Goal: Check status: Check status

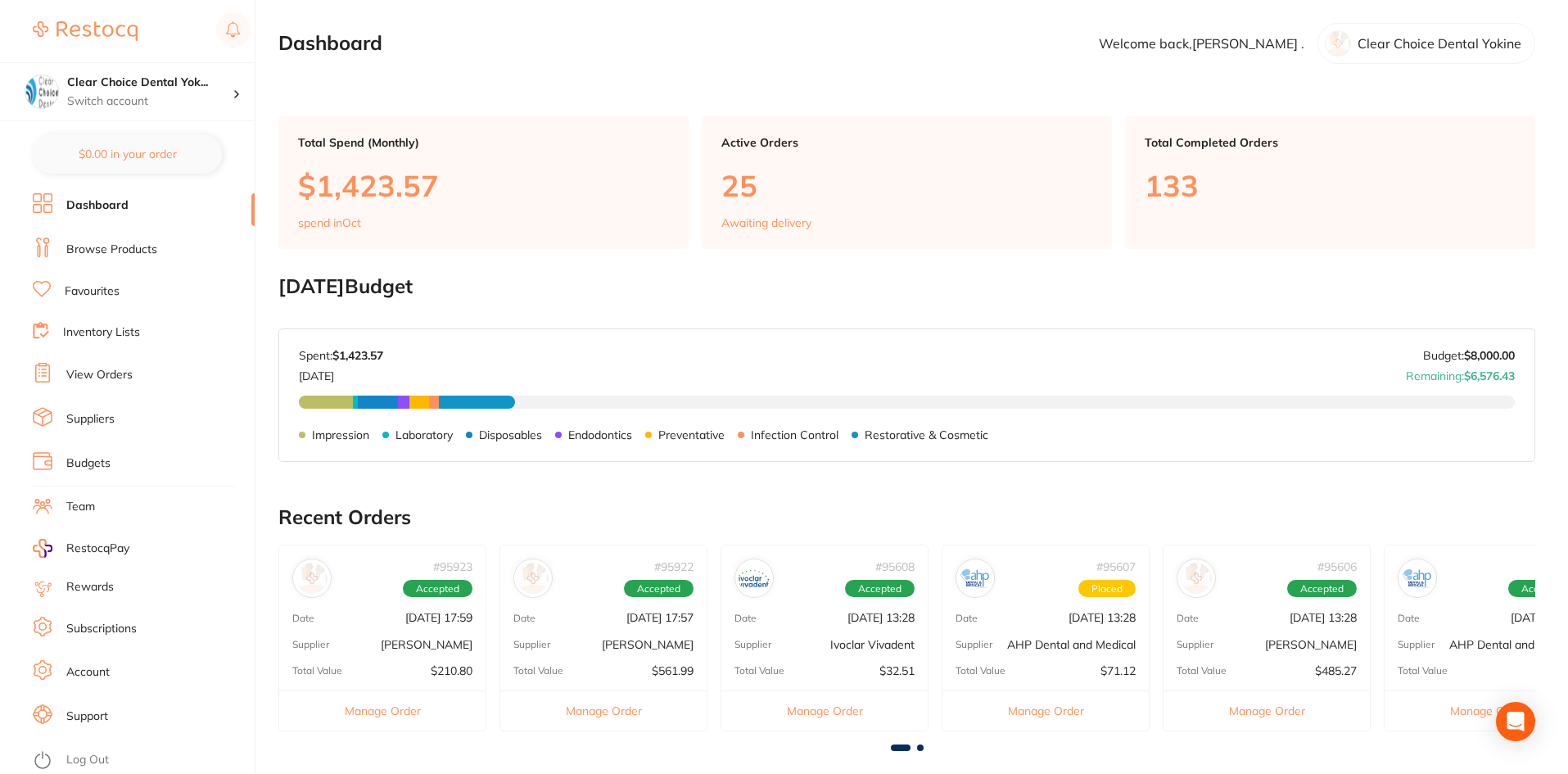
click at [92, 375] on link "View Orders" at bounding box center [99, 375] width 66 height 16
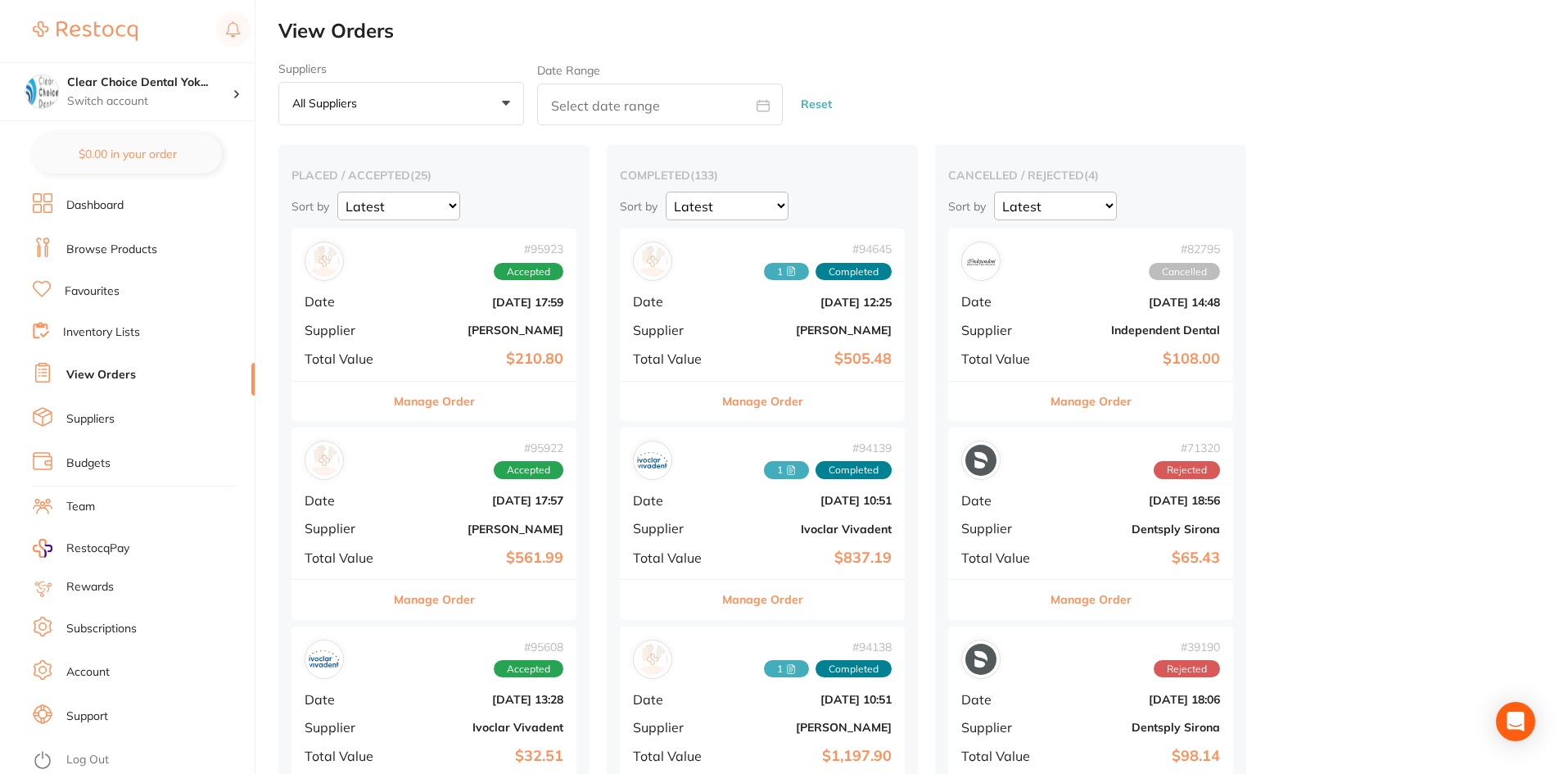
click at [433, 333] on b "[PERSON_NAME]" at bounding box center [482, 330] width 164 height 13
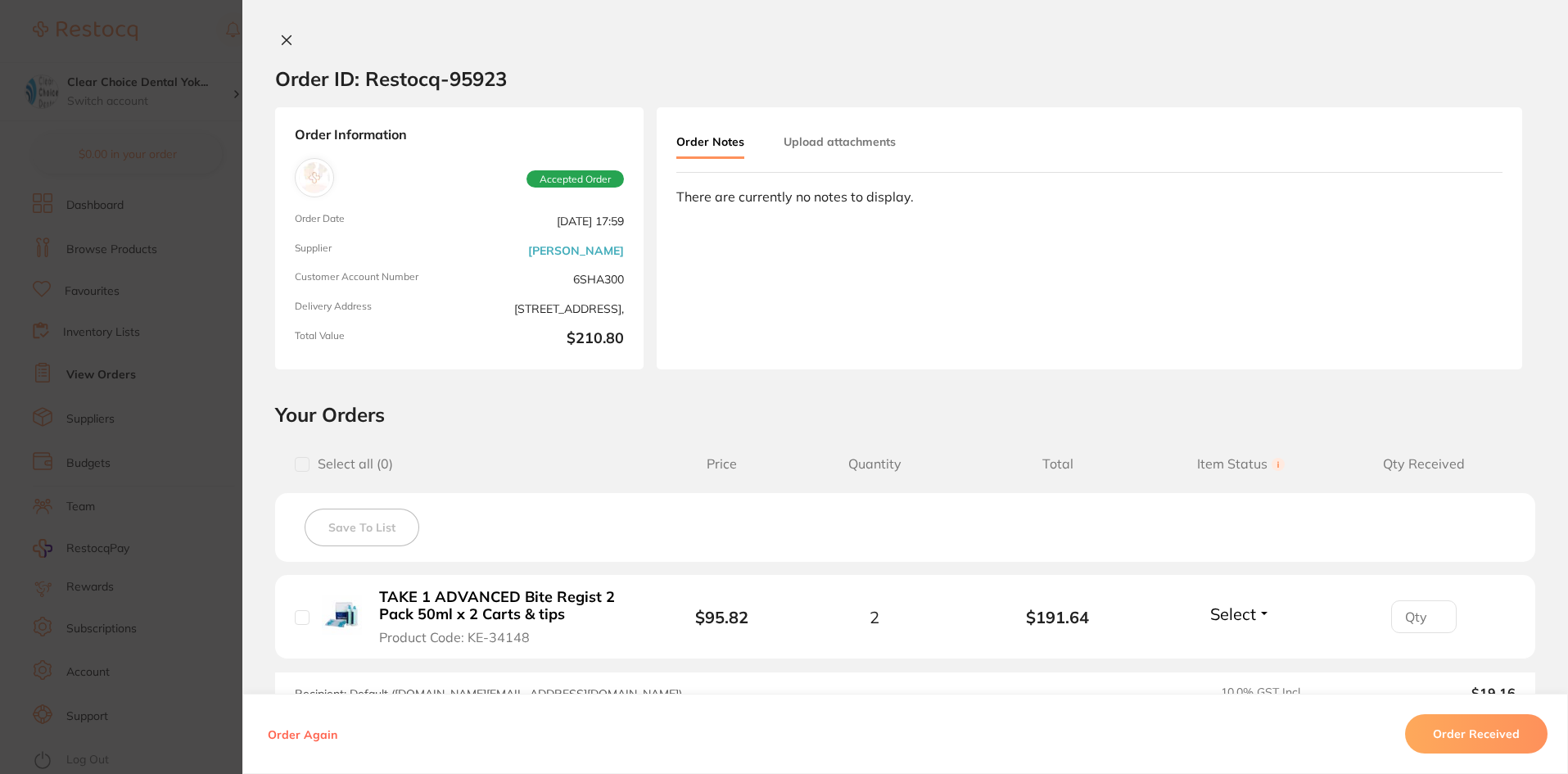
click at [280, 40] on icon at bounding box center [286, 40] width 13 height 13
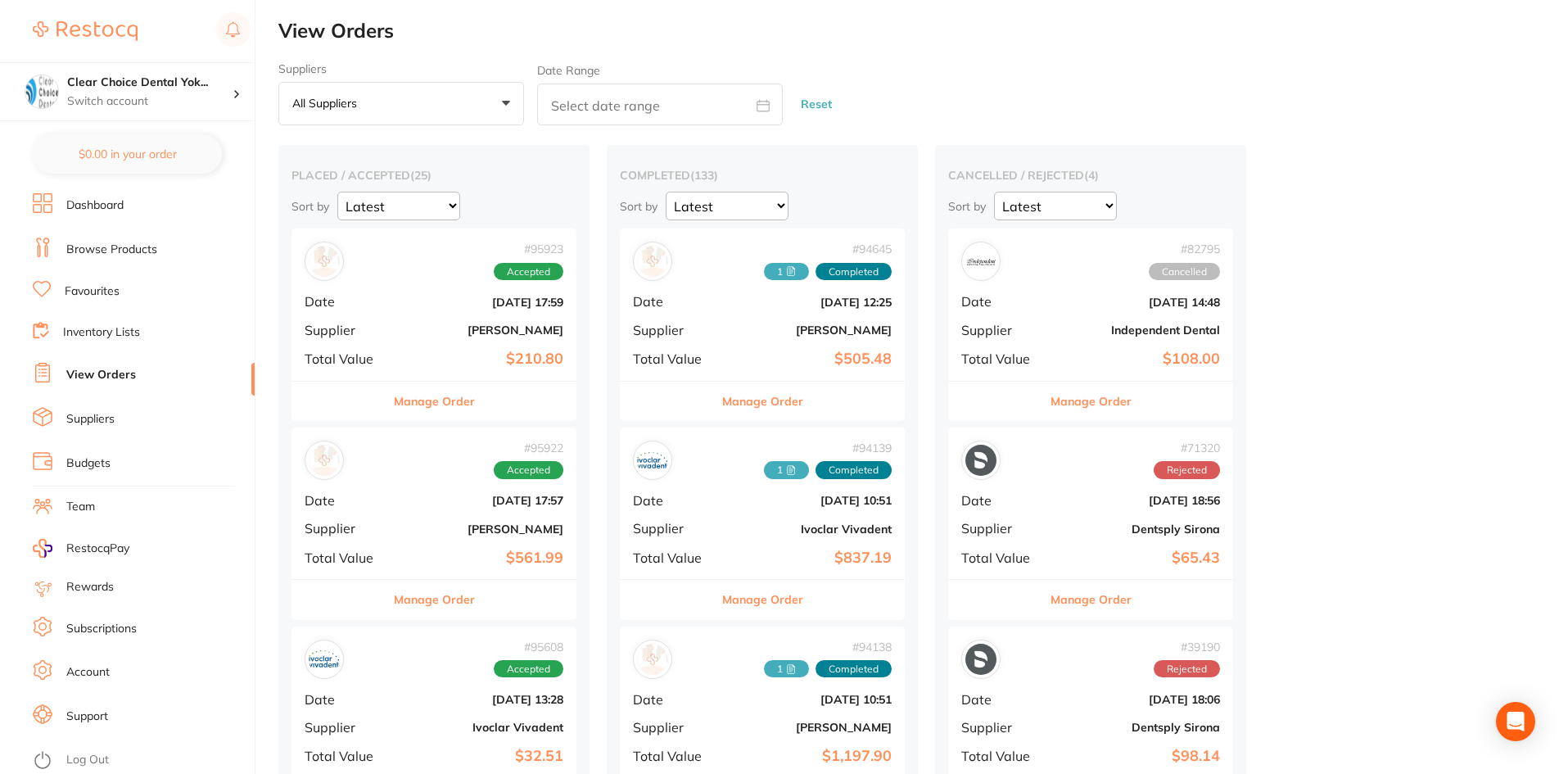
click at [466, 492] on div "# 95922 Accepted Date [DATE] 17:57 Supplier [PERSON_NAME] Total Value $561.99" at bounding box center [434, 503] width 285 height 151
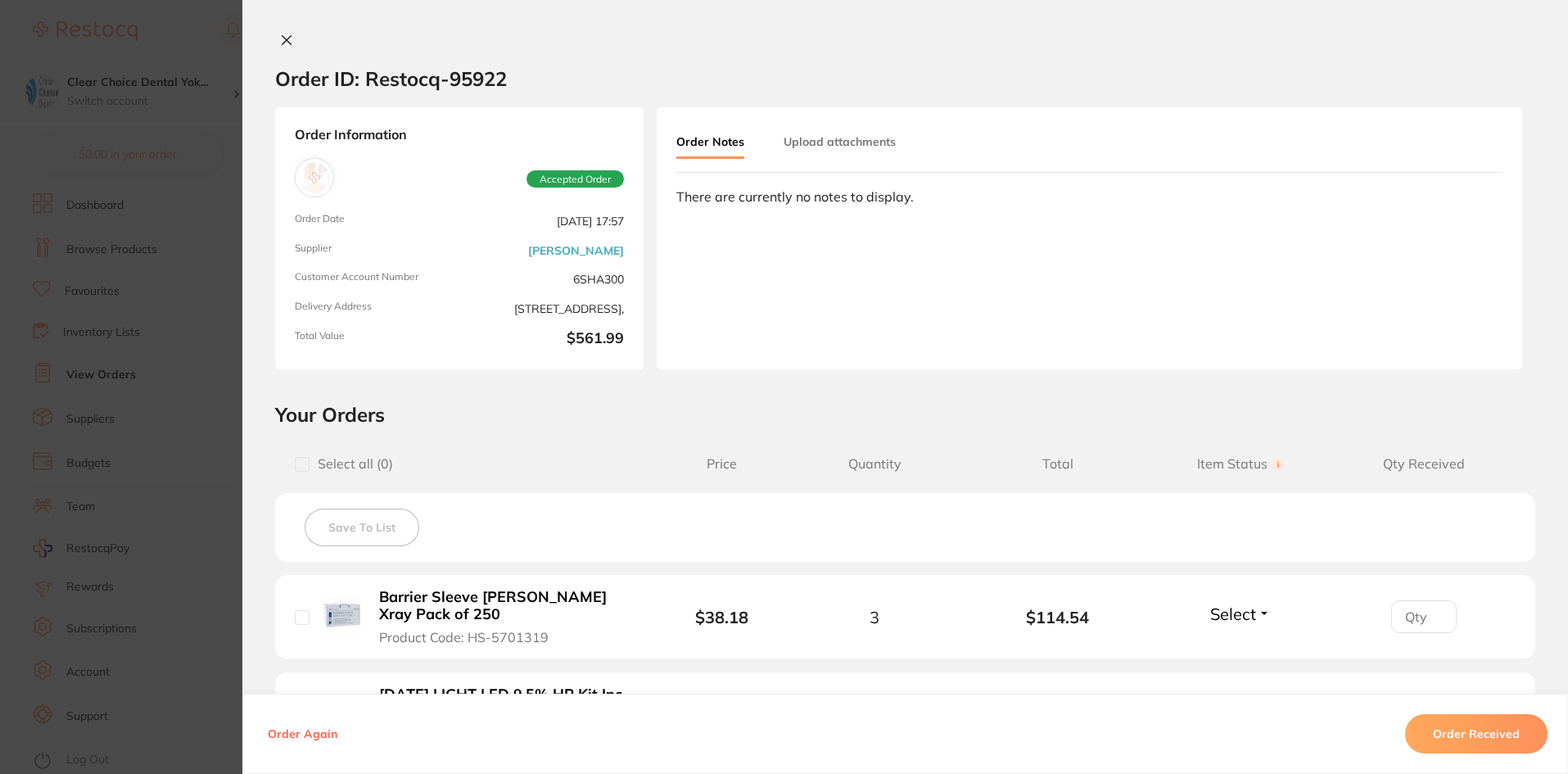
click at [282, 41] on icon at bounding box center [286, 40] width 13 height 13
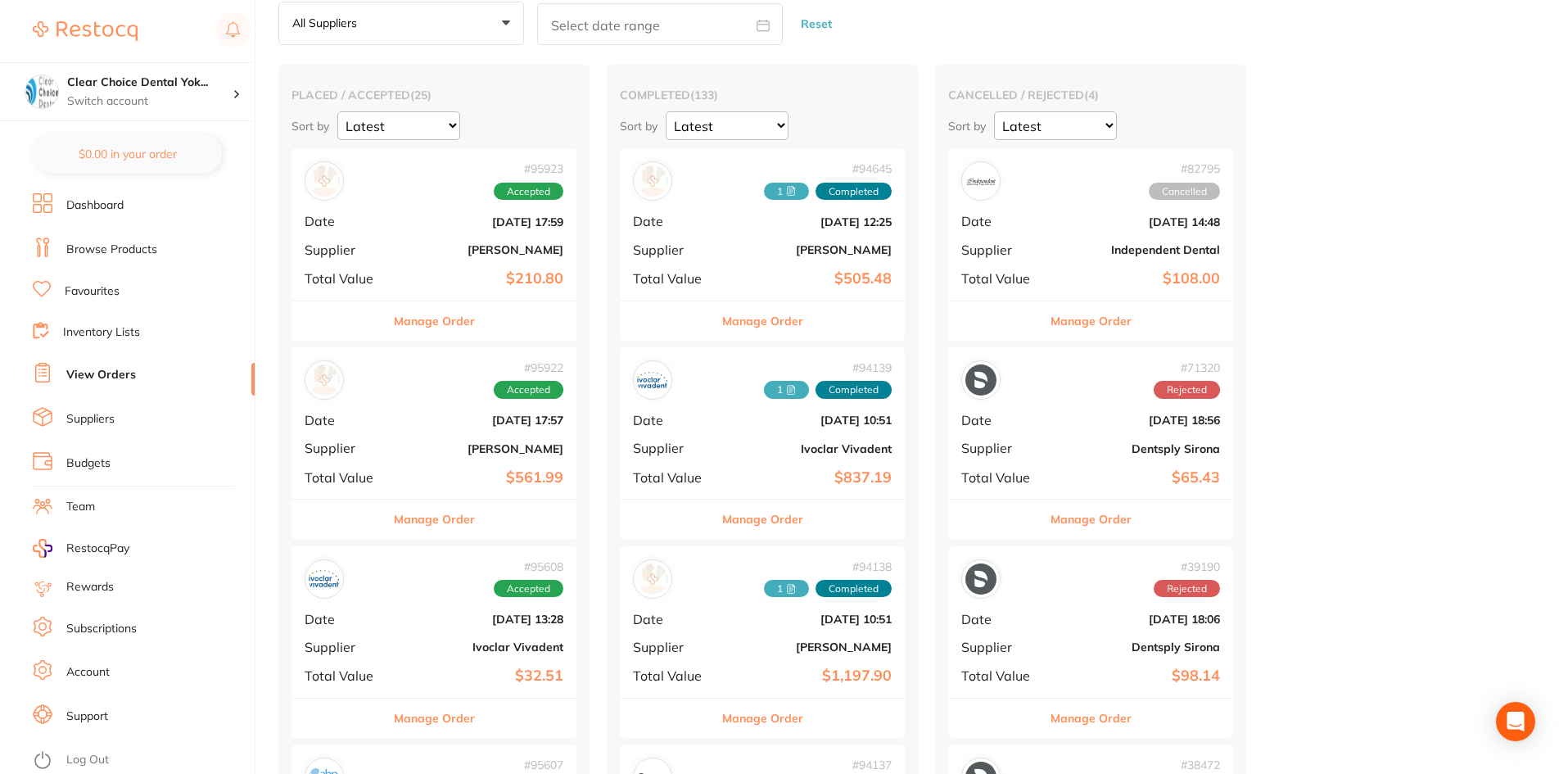
scroll to position [246, 0]
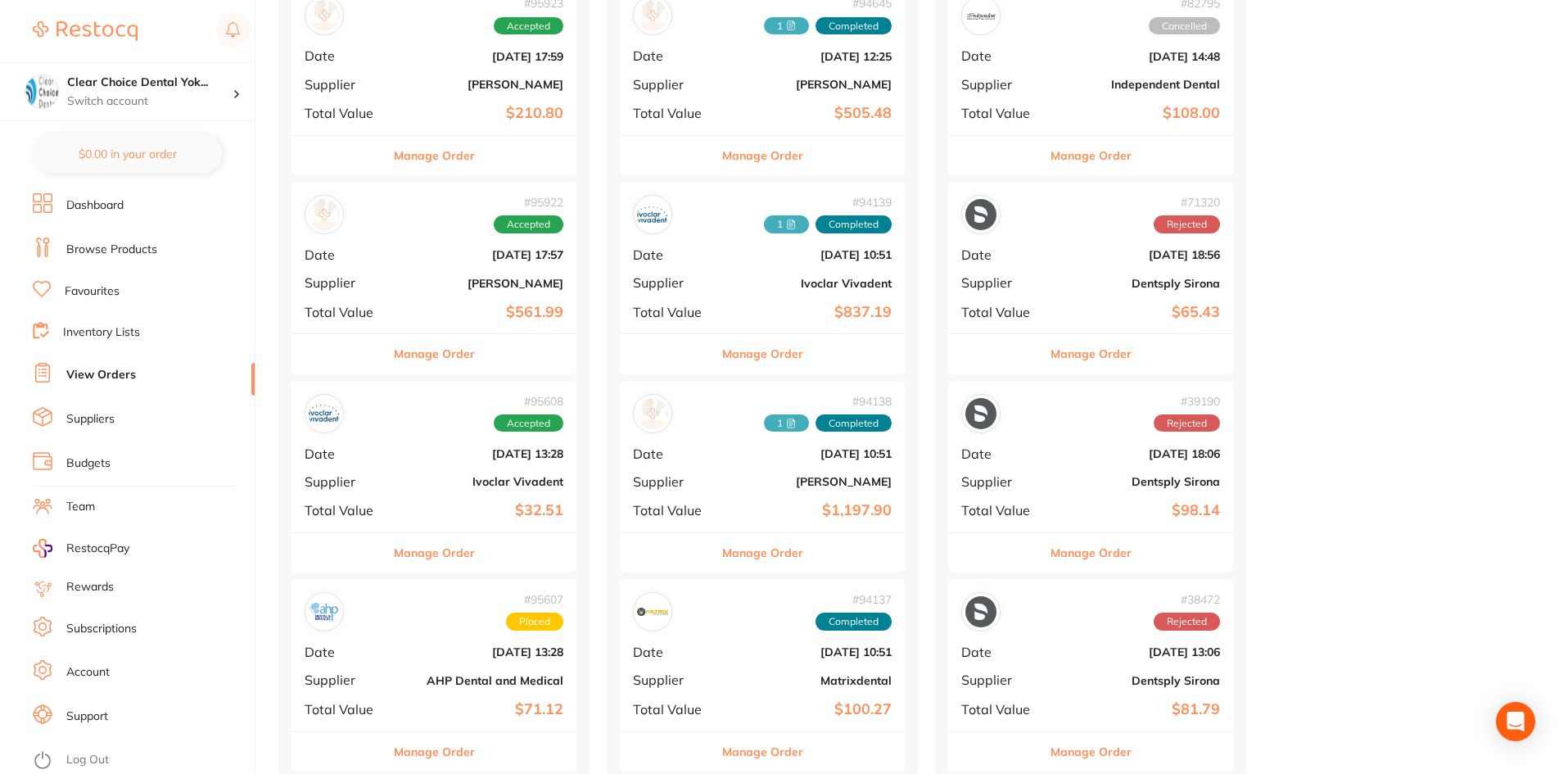
click at [416, 479] on b "Ivoclar Vivadent" at bounding box center [482, 481] width 164 height 13
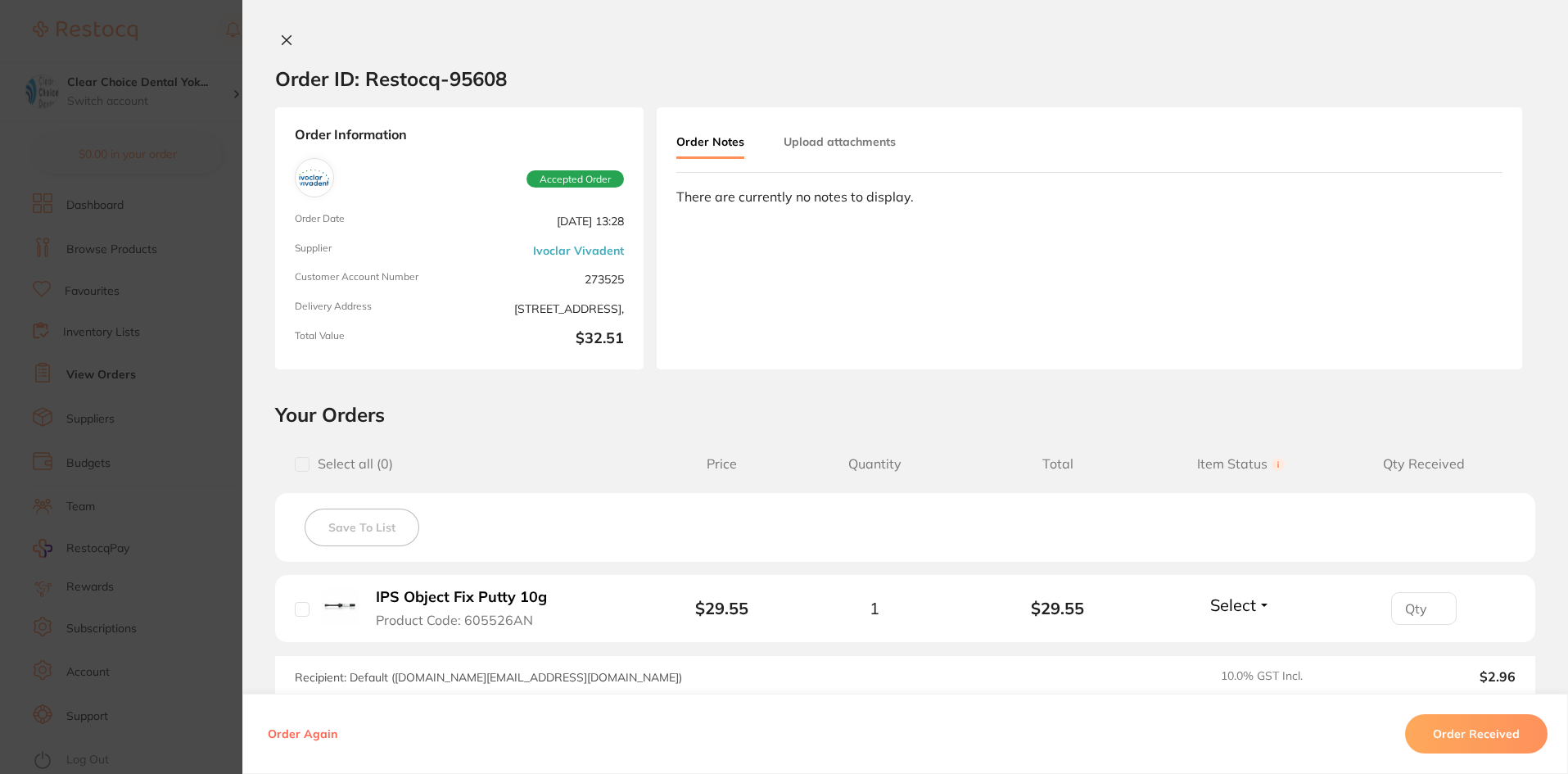
click at [282, 44] on icon at bounding box center [286, 40] width 13 height 13
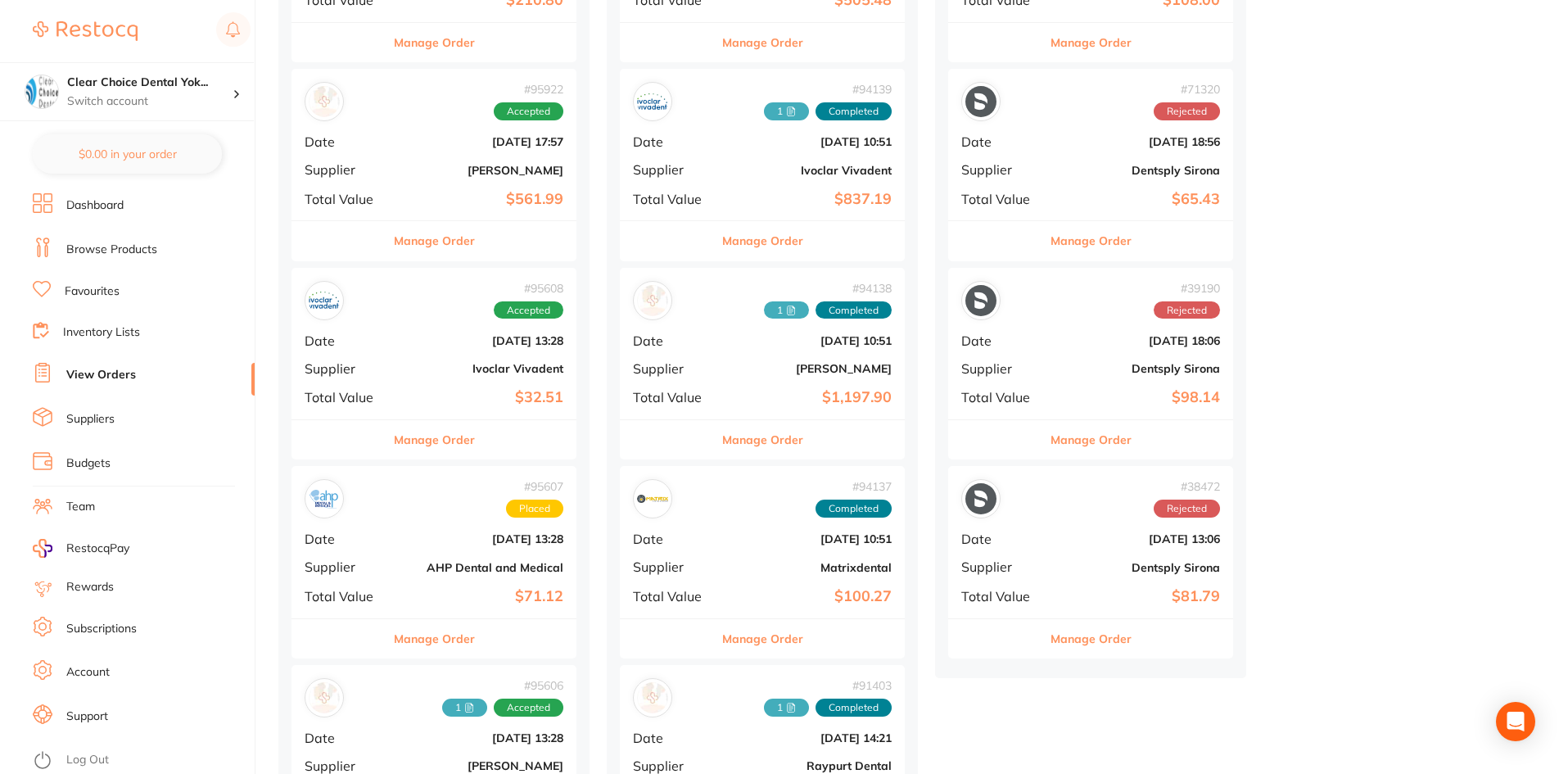
scroll to position [492, 0]
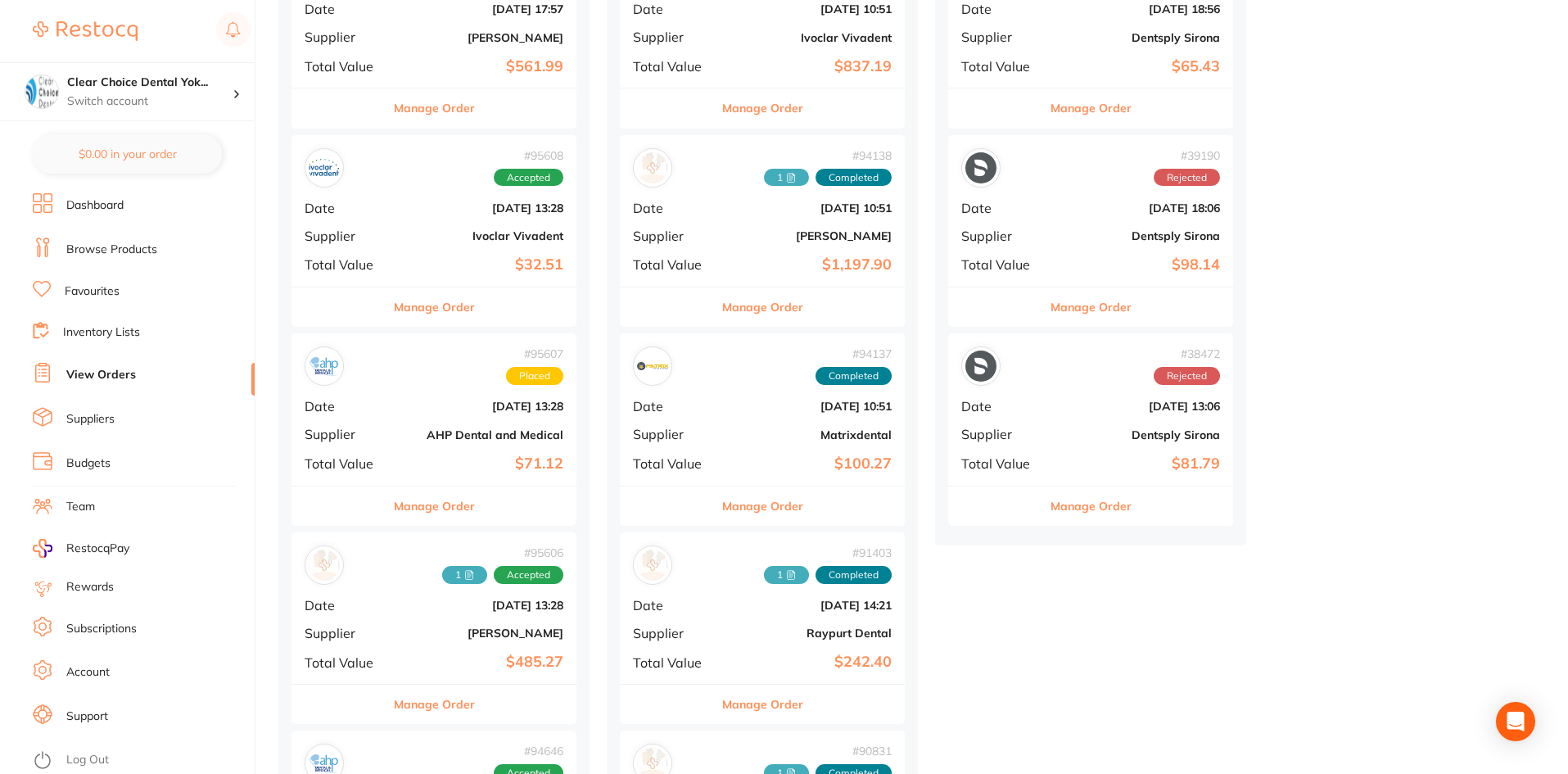
click at [415, 633] on b "[PERSON_NAME]" at bounding box center [482, 633] width 164 height 13
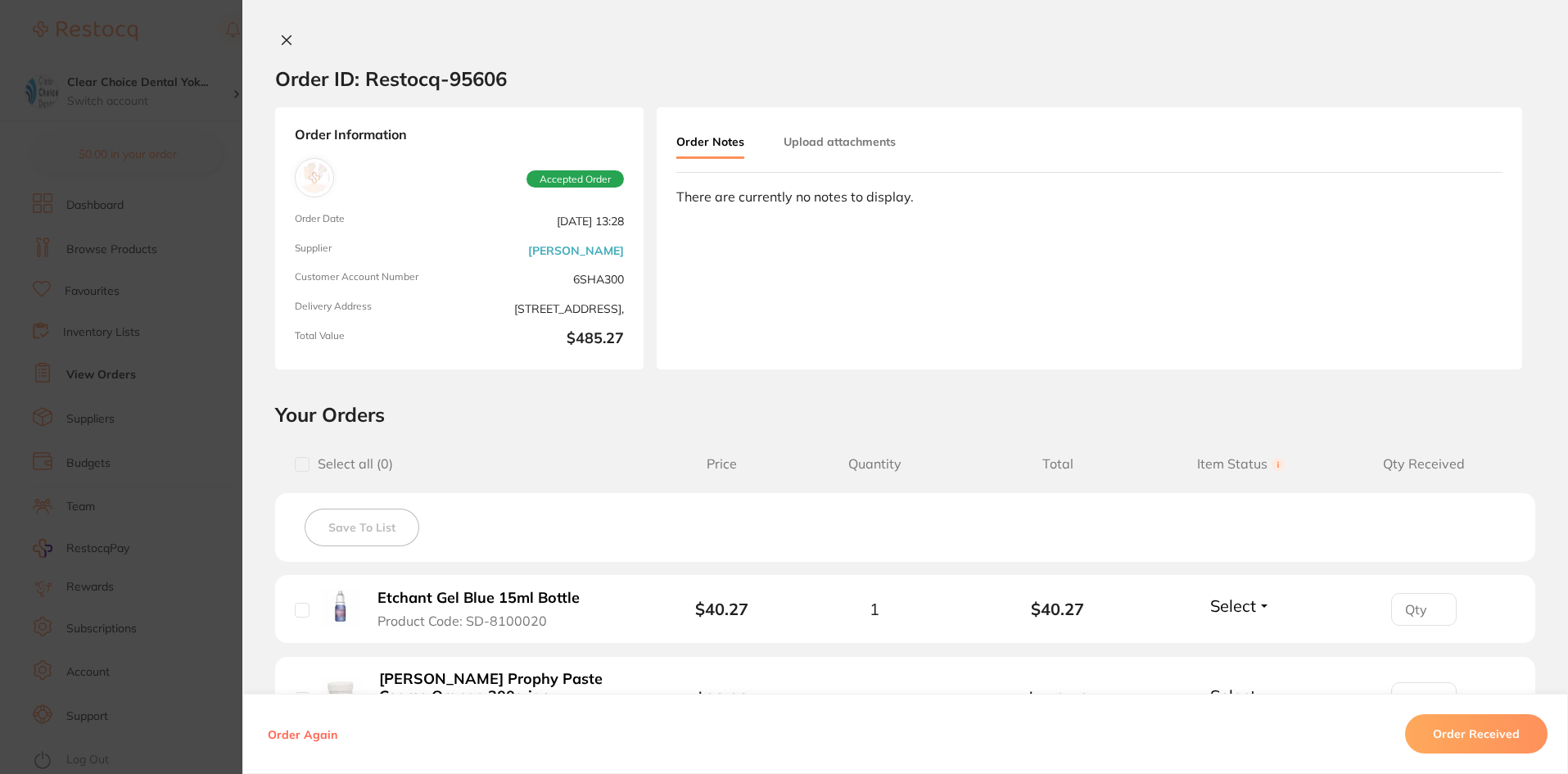
scroll to position [409, 0]
click at [280, 40] on icon at bounding box center [286, 40] width 13 height 13
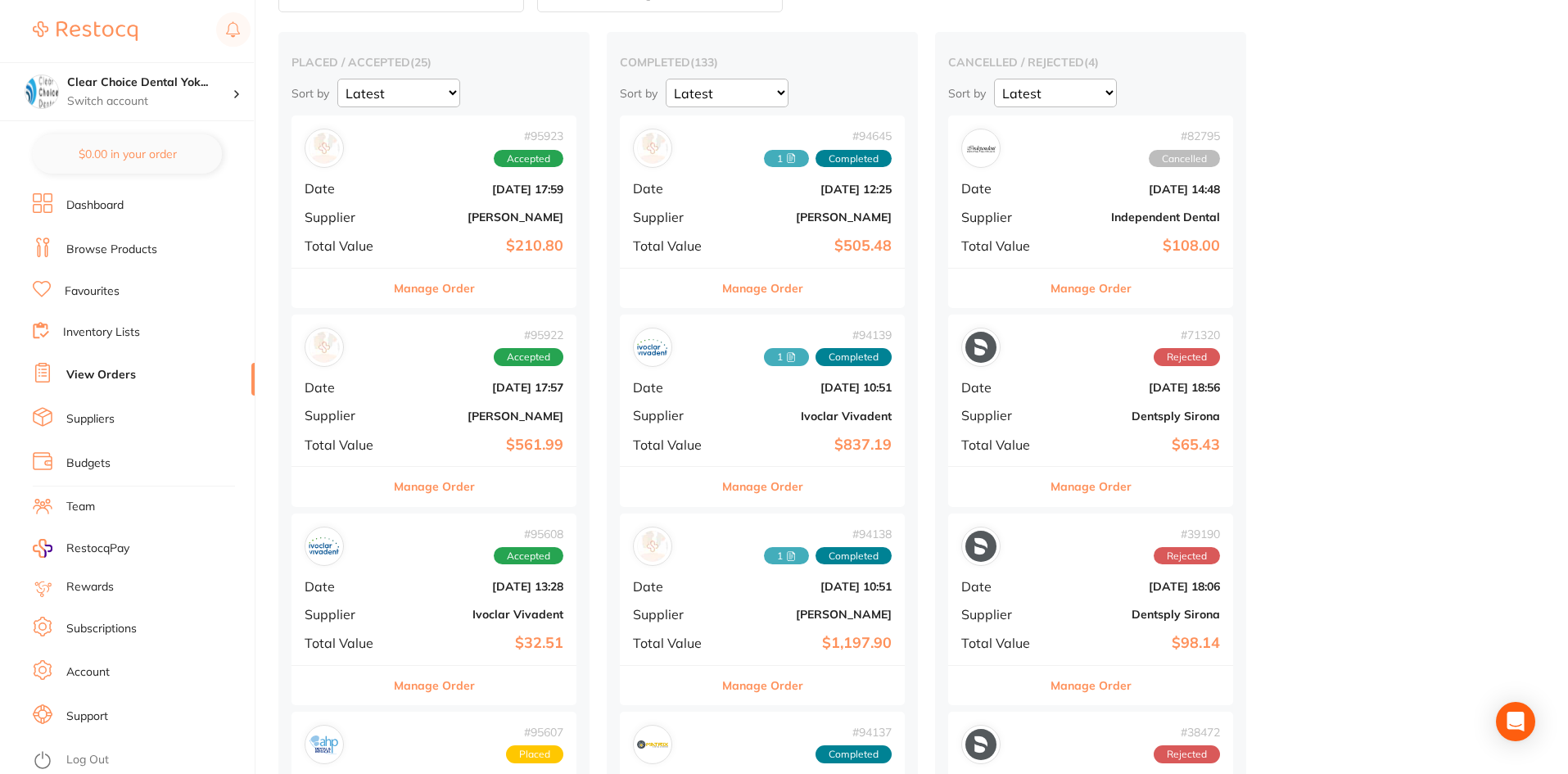
scroll to position [82, 0]
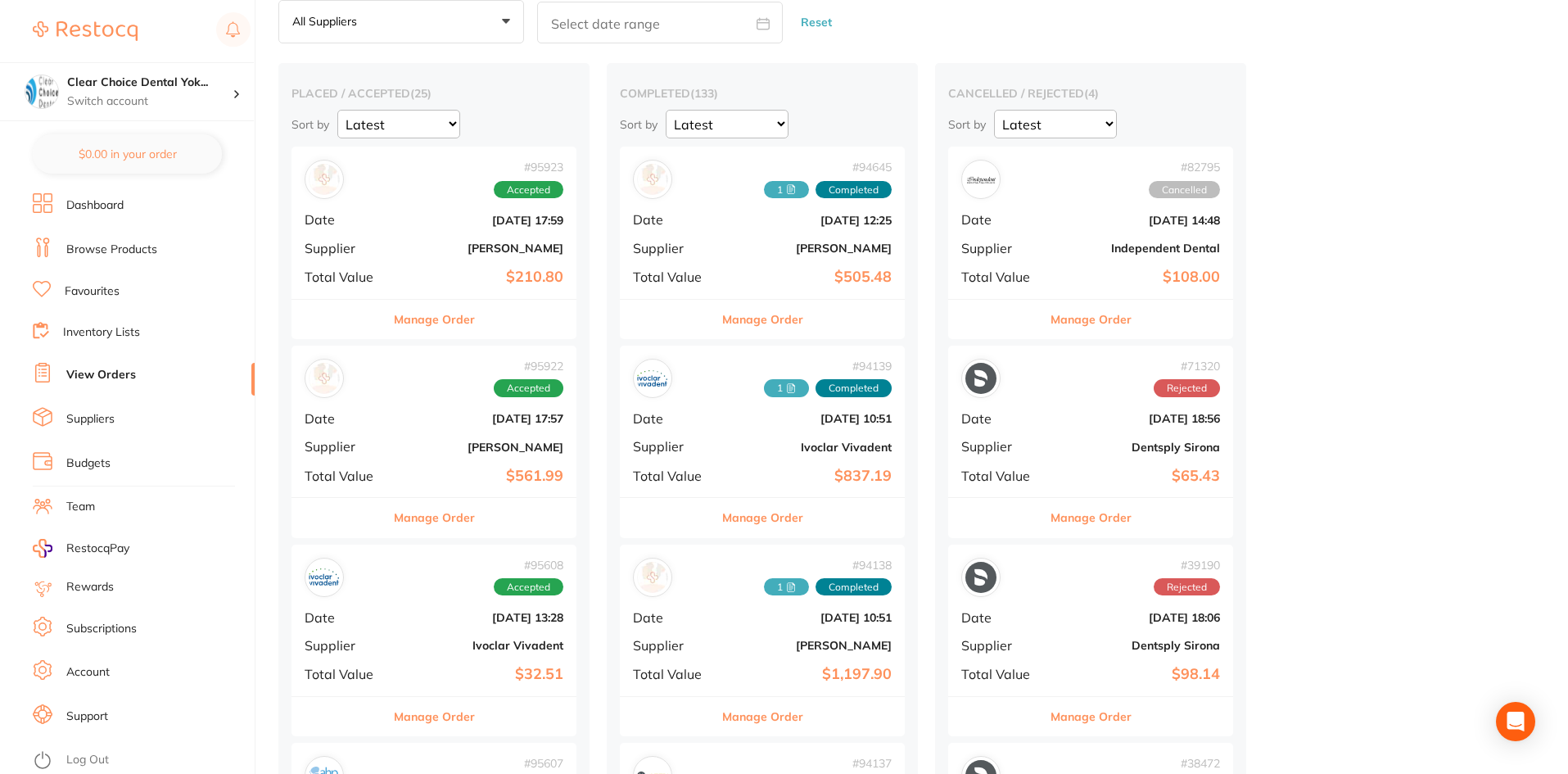
click at [416, 431] on div "# 95922 Accepted Date [DATE] 17:57 Supplier [PERSON_NAME] Total Value $561.99" at bounding box center [434, 421] width 285 height 151
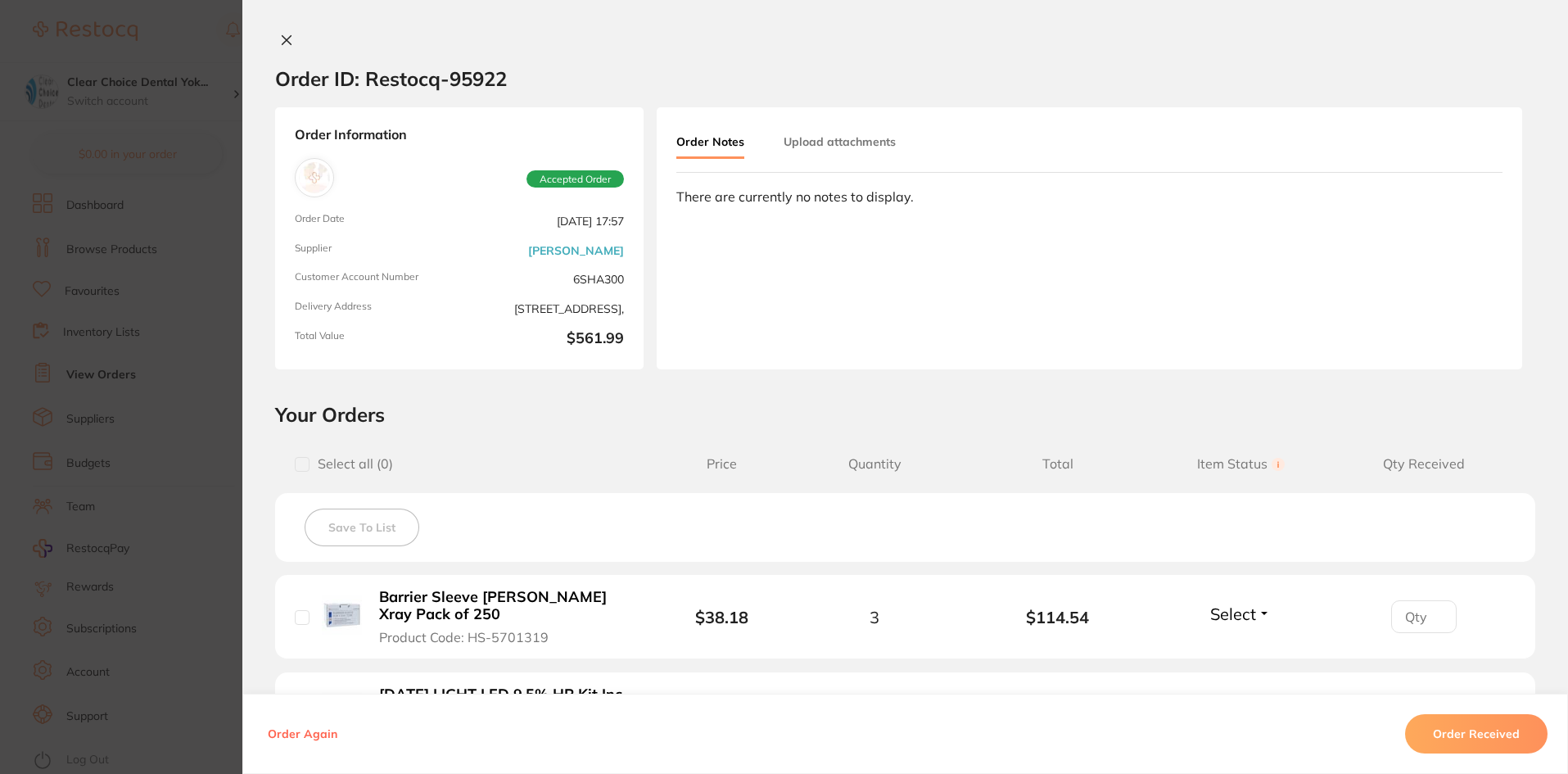
click at [275, 40] on button at bounding box center [287, 41] width 23 height 17
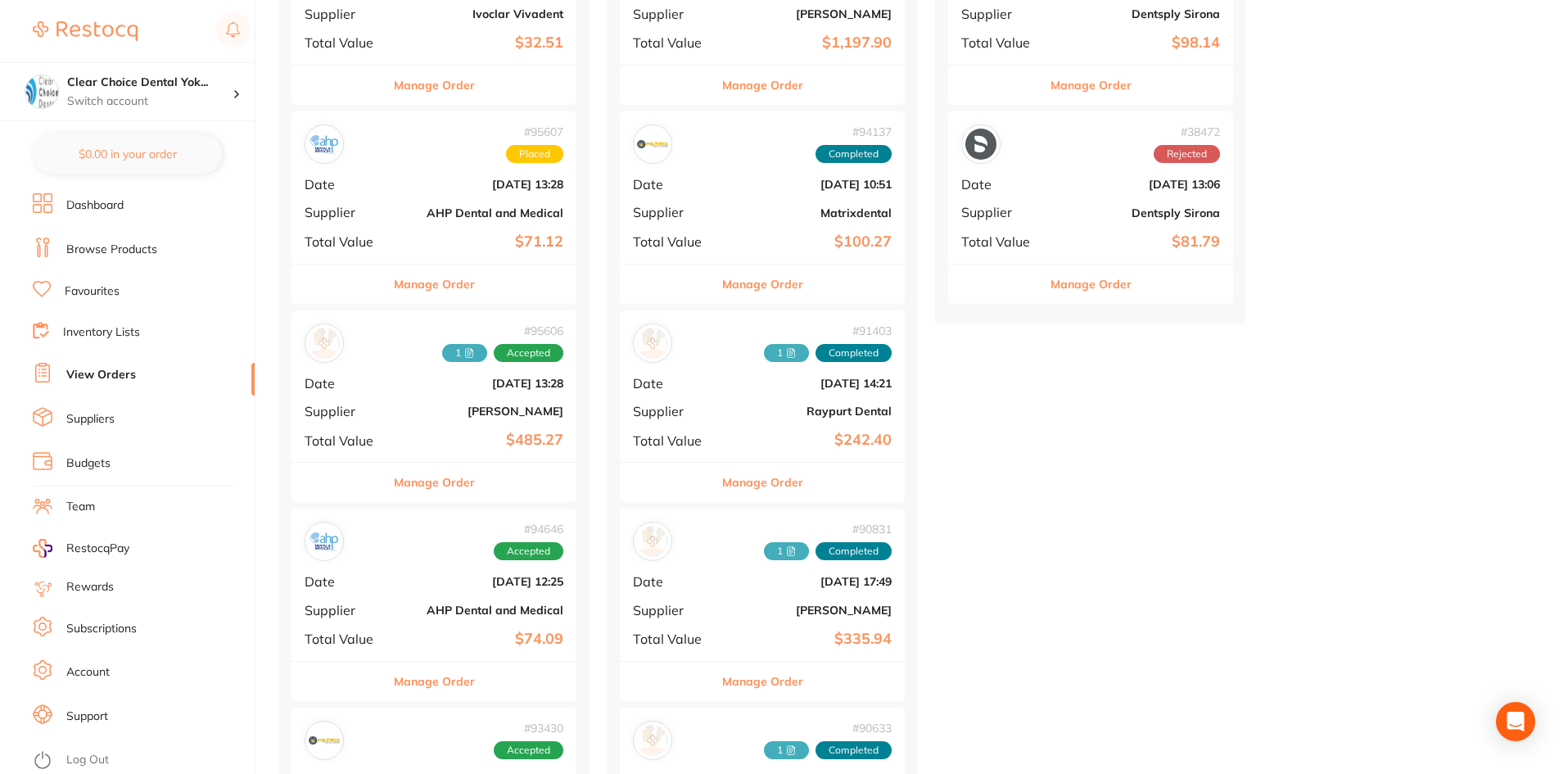
scroll to position [819, 0]
